Goal: Find specific page/section: Find specific page/section

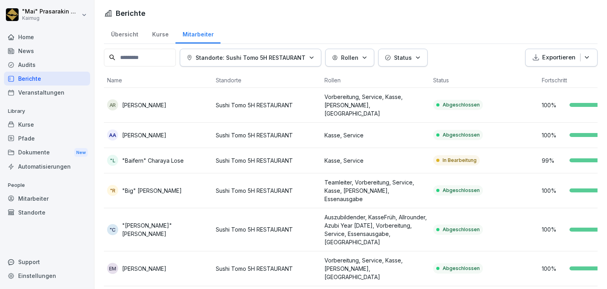
click at [125, 34] on div "Übersicht" at bounding box center [124, 33] width 41 height 20
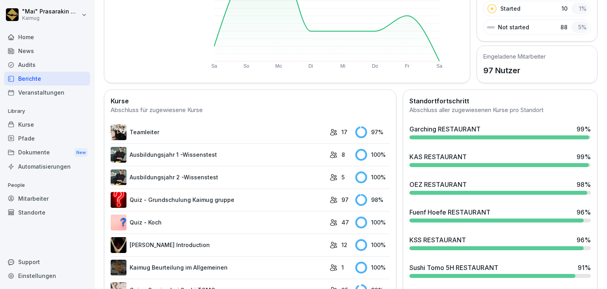
scroll to position [198, 0]
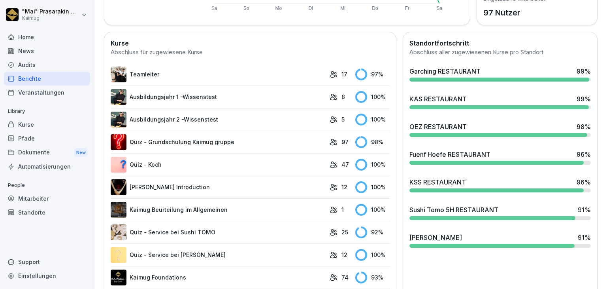
click at [432, 160] on div at bounding box center [497, 162] width 174 height 4
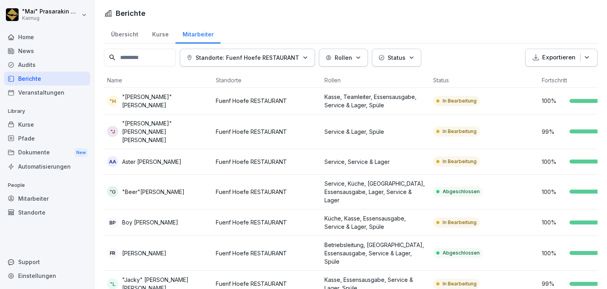
click at [126, 34] on div "Übersicht" at bounding box center [124, 33] width 41 height 20
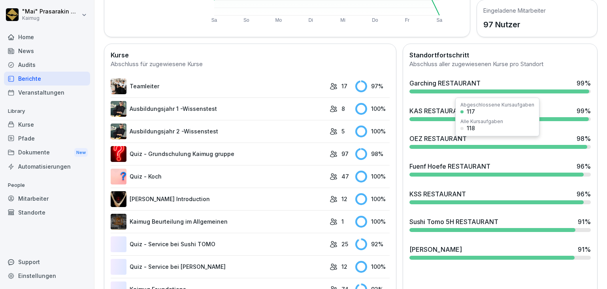
scroll to position [198, 0]
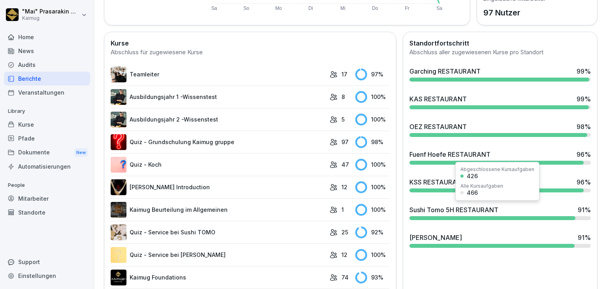
click at [479, 206] on div "Sushi Tomo 5H RESTAURANT" at bounding box center [454, 209] width 89 height 9
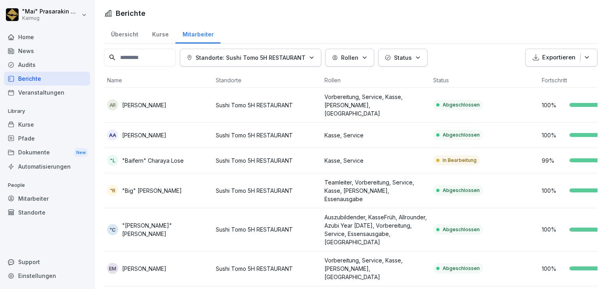
click at [124, 34] on div "Übersicht" at bounding box center [124, 33] width 41 height 20
